Goal: Download file/media

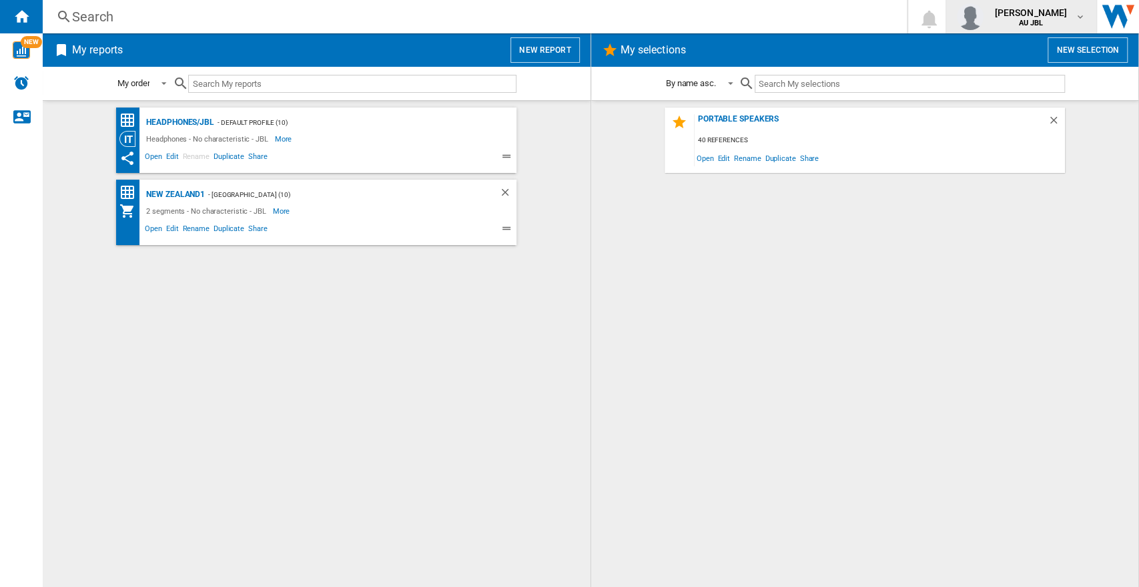
click at [1065, 3] on div "[PERSON_NAME] AU JBL" at bounding box center [1021, 16] width 129 height 27
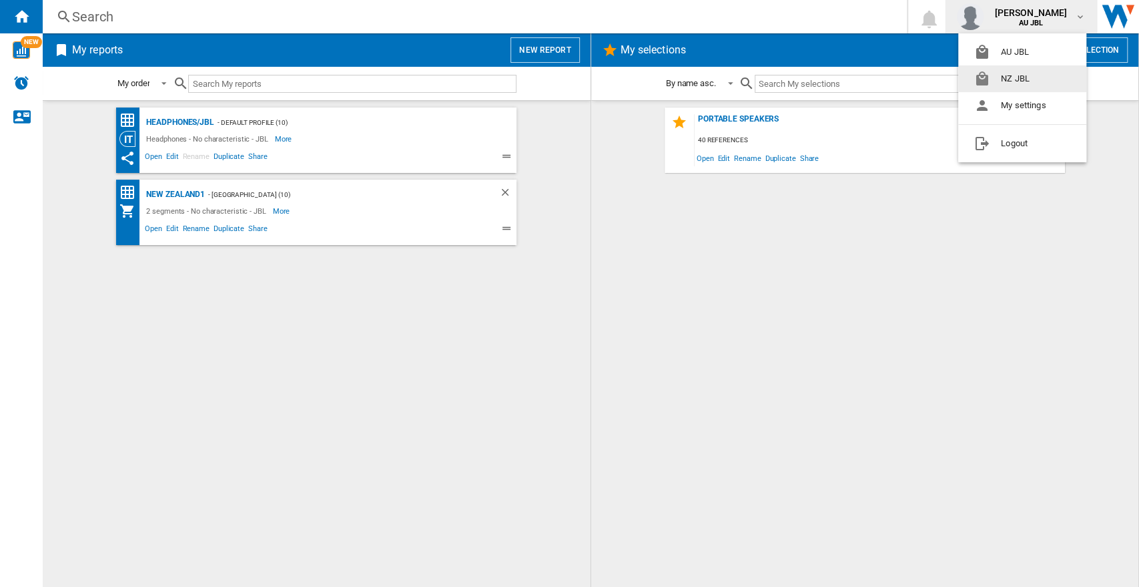
click at [1019, 81] on button "NZ JBL" at bounding box center [1022, 78] width 128 height 27
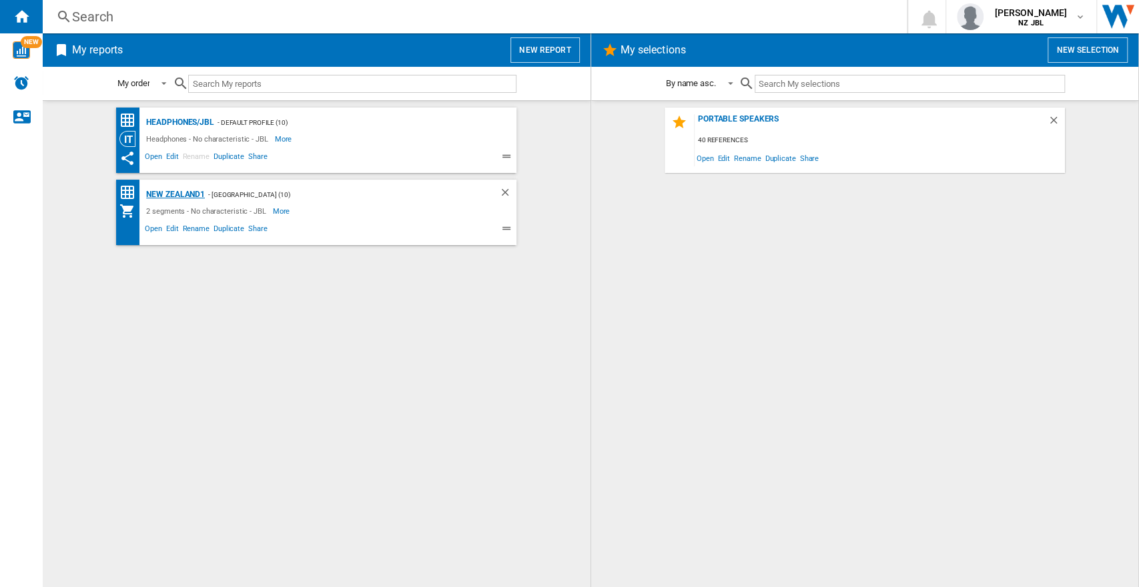
click at [182, 193] on div "New Zealand1" at bounding box center [174, 194] width 62 height 17
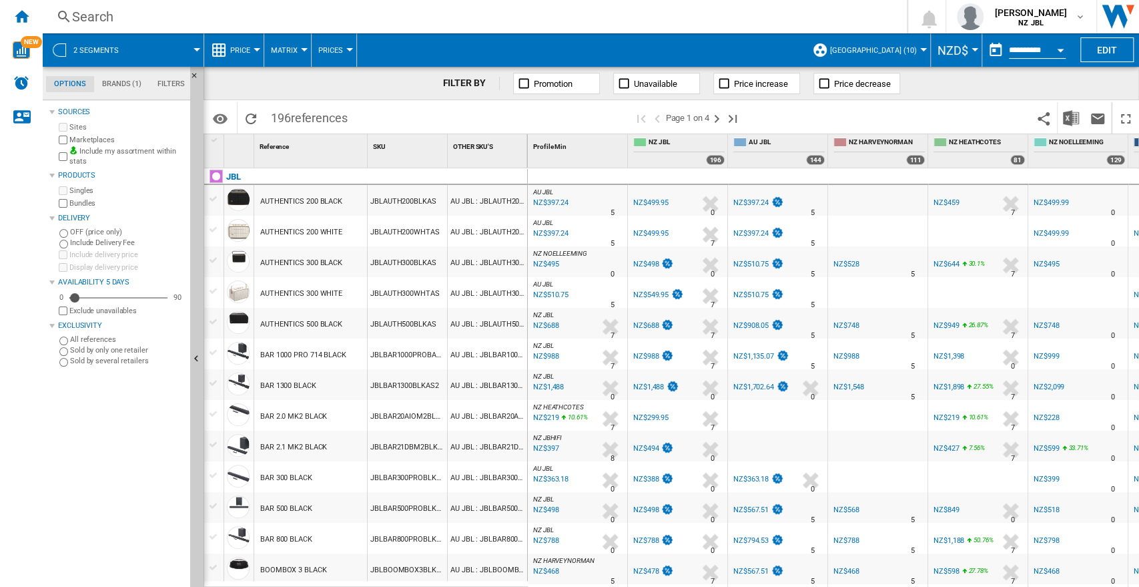
click at [883, 53] on span "[GEOGRAPHIC_DATA] (10)" at bounding box center [873, 50] width 87 height 9
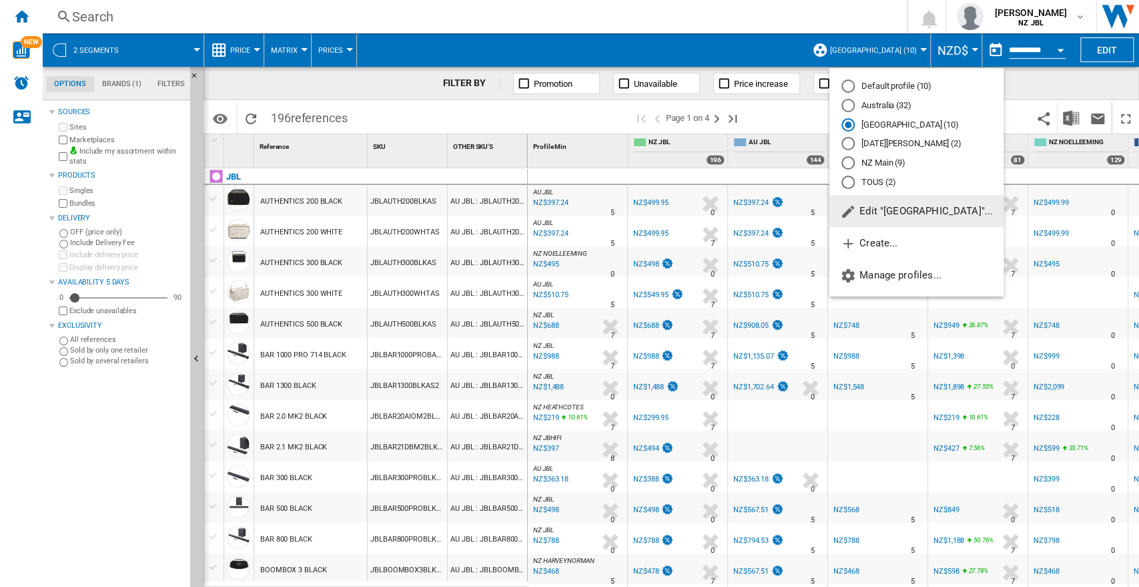
click at [874, 213] on span "Edit "[GEOGRAPHIC_DATA]"..." at bounding box center [916, 211] width 153 height 12
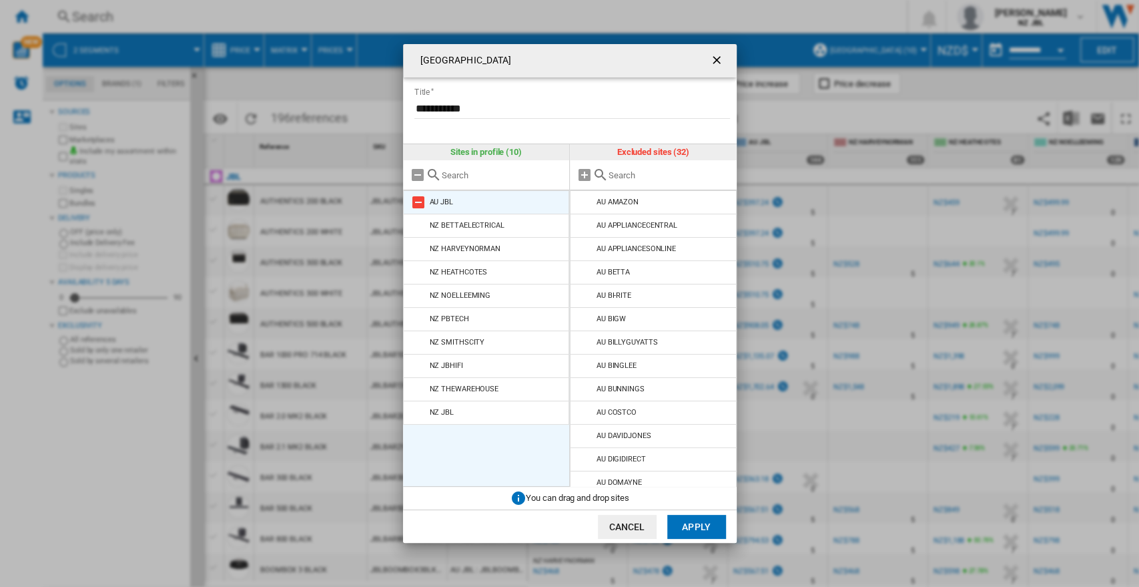
click at [416, 206] on md-icon at bounding box center [418, 202] width 16 height 16
click at [691, 525] on button "Apply" at bounding box center [696, 527] width 59 height 24
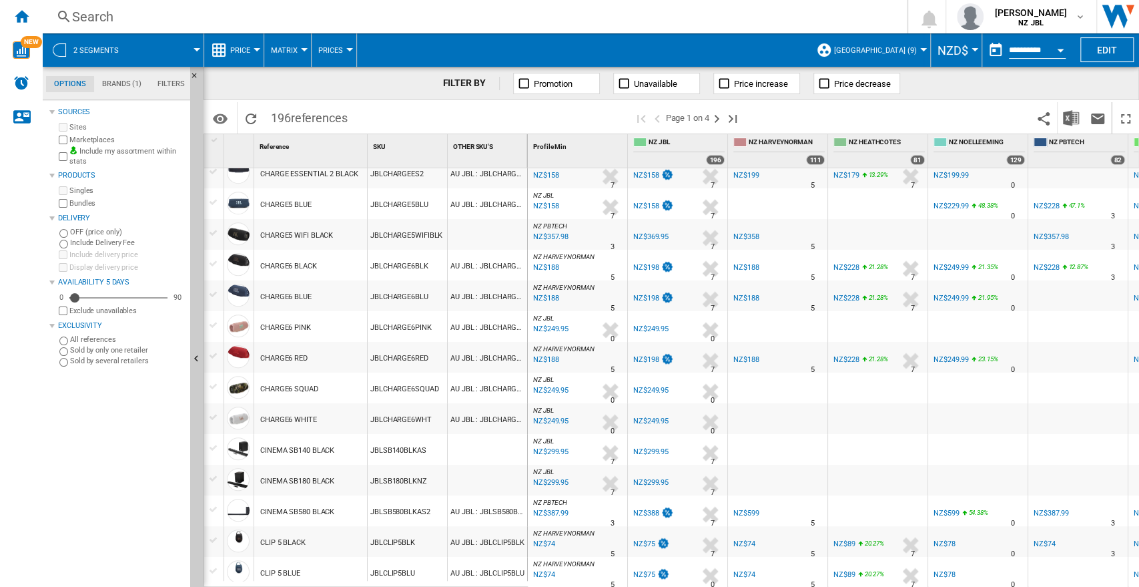
scroll to position [296, 0]
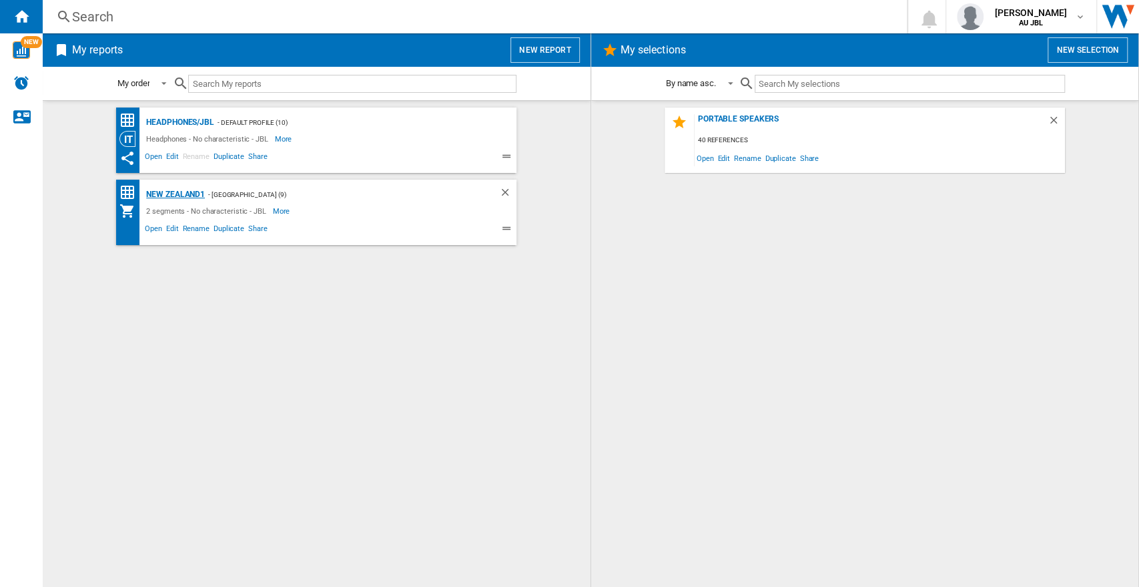
click at [185, 200] on div "New Zealand1" at bounding box center [174, 194] width 62 height 17
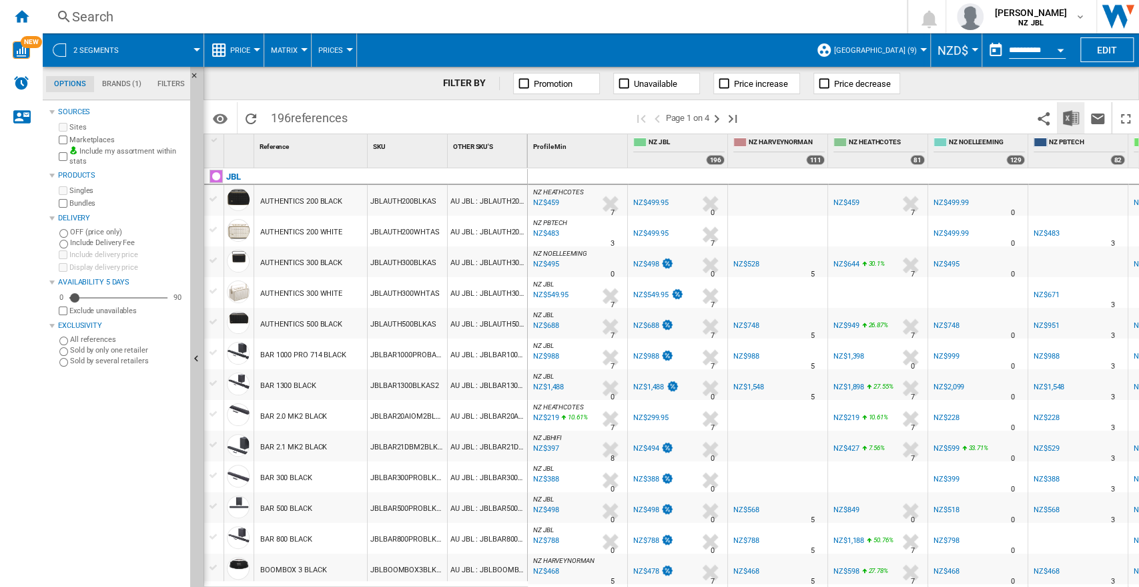
click at [1071, 121] on img "Download in Excel" at bounding box center [1071, 118] width 16 height 16
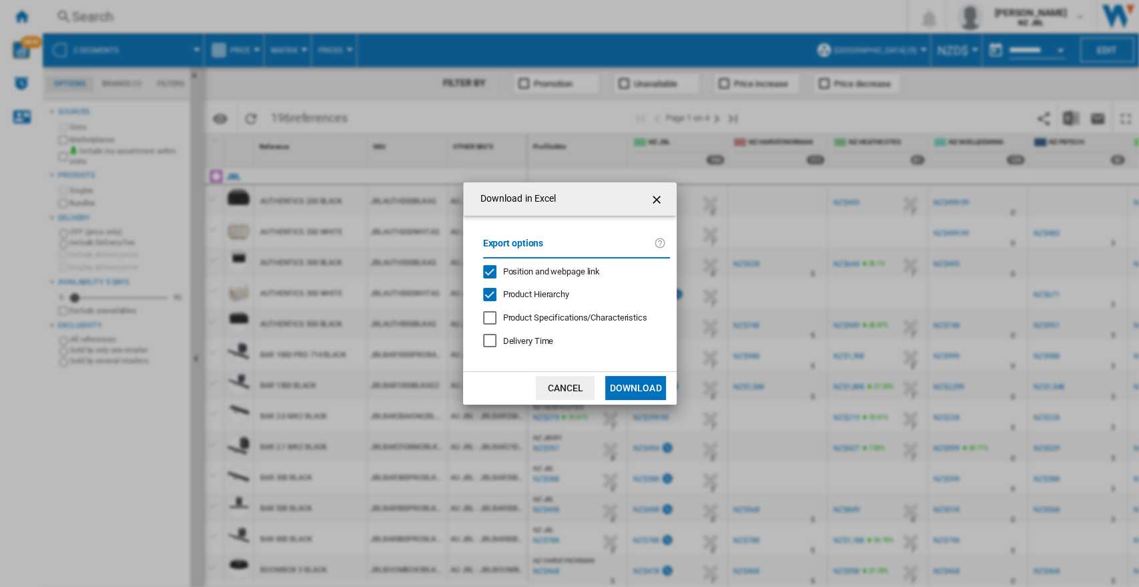
click at [513, 289] on span "Product Hierarchy" at bounding box center [536, 294] width 66 height 10
click at [511, 253] on label "Export options" at bounding box center [568, 248] width 171 height 25
drag, startPoint x: 513, startPoint y: 264, endPoint x: 561, endPoint y: 324, distance: 76.0
click at [513, 265] on md-checkbox "Position and webpage link" at bounding box center [571, 271] width 176 height 13
click at [625, 389] on button "Download" at bounding box center [635, 388] width 60 height 24
